Goal: Find specific page/section: Find specific page/section

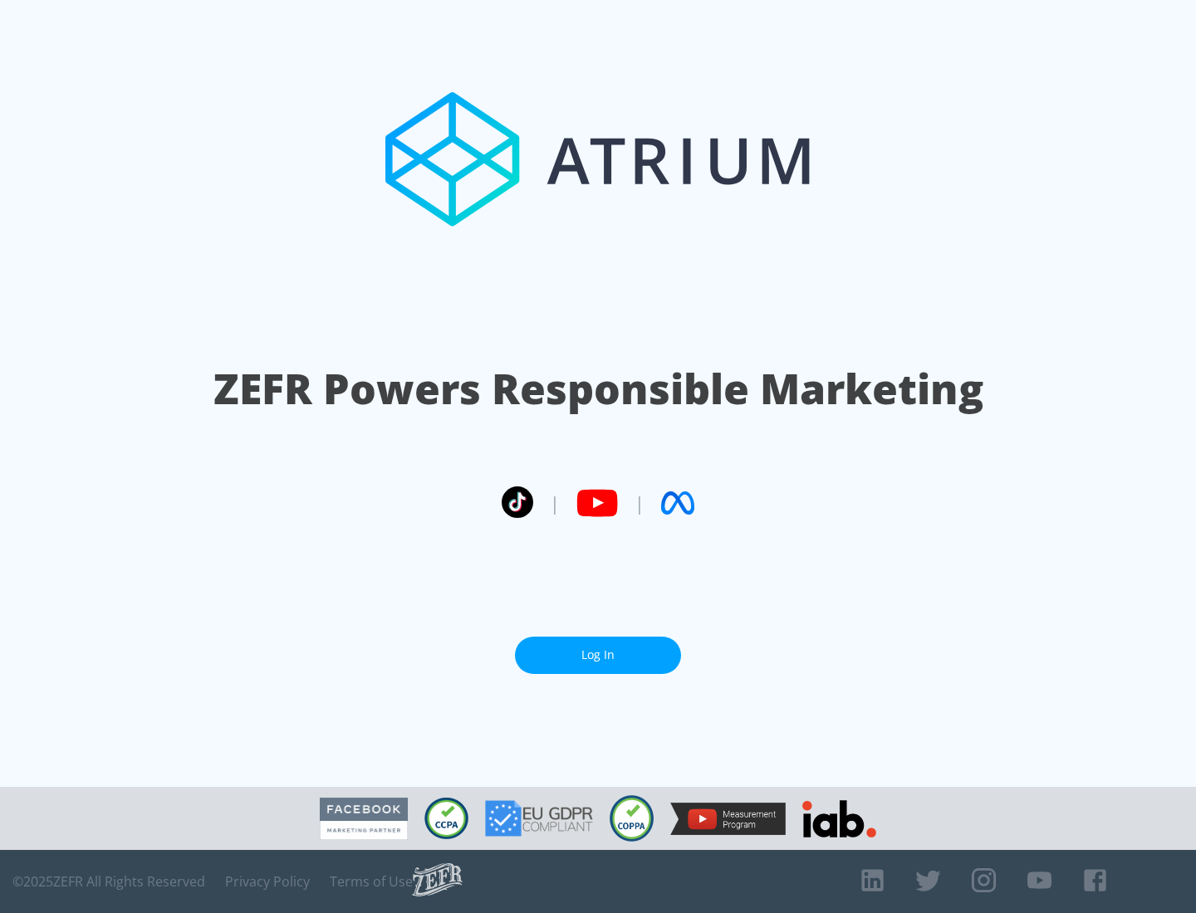
click at [598, 655] on link "Log In" at bounding box center [598, 655] width 166 height 37
